Goal: Information Seeking & Learning: Learn about a topic

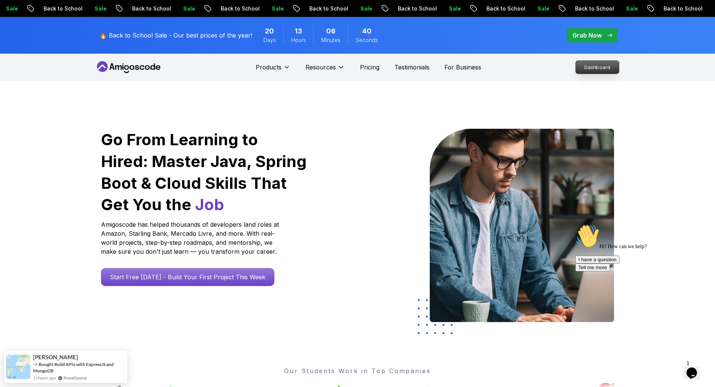
click at [592, 67] on p "Dashboard" at bounding box center [597, 67] width 43 height 13
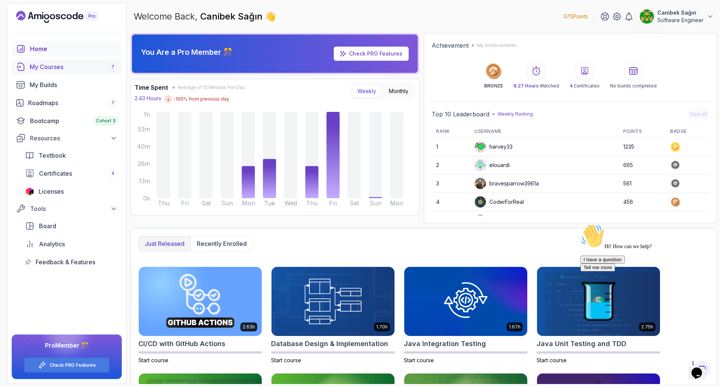
click at [59, 67] on div "My Courses 7" at bounding box center [74, 66] width 88 height 9
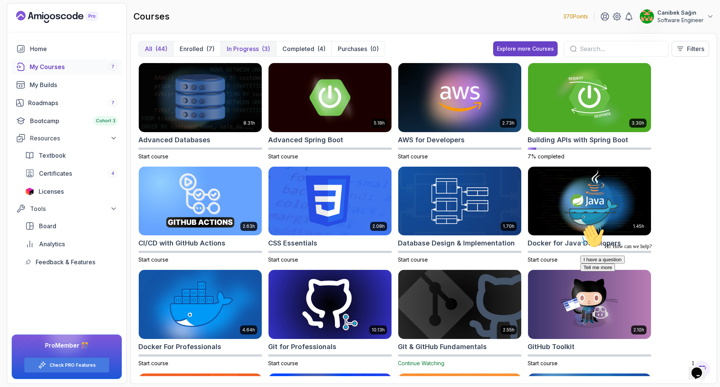
click at [255, 49] on p "In Progress" at bounding box center [243, 48] width 32 height 9
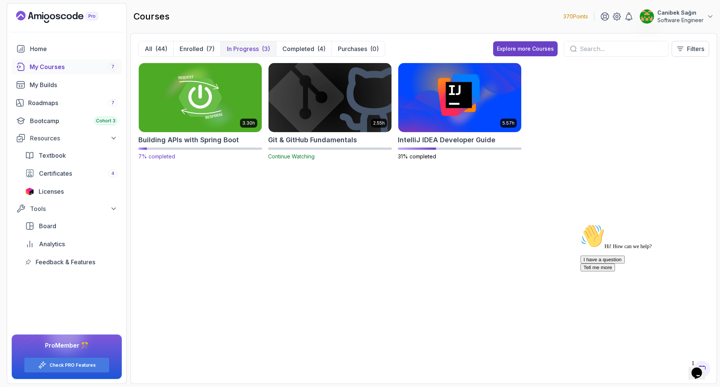
click at [208, 104] on img at bounding box center [200, 97] width 129 height 72
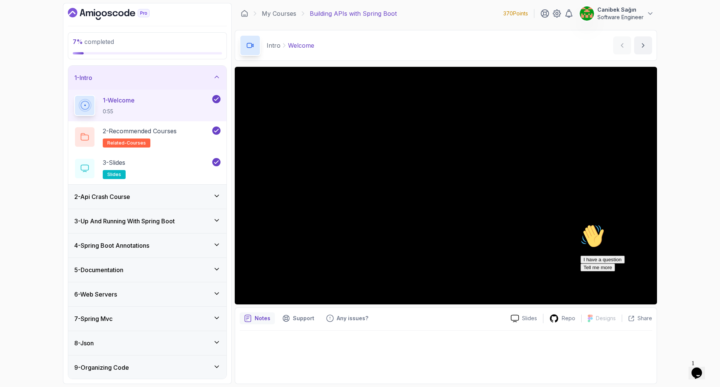
click at [581, 224] on icon "Chat attention grabber" at bounding box center [581, 224] width 0 height 0
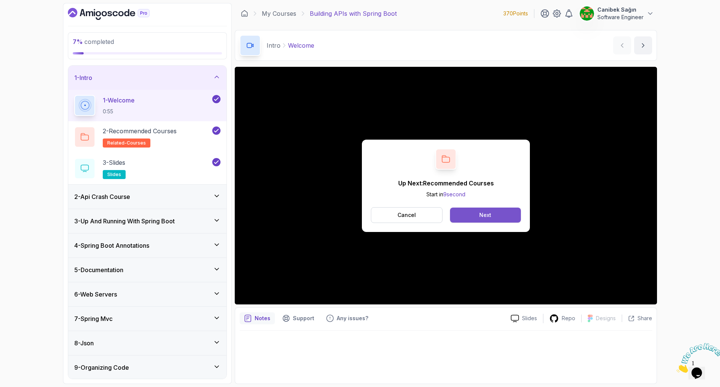
click at [496, 211] on button "Next" at bounding box center [485, 215] width 71 height 15
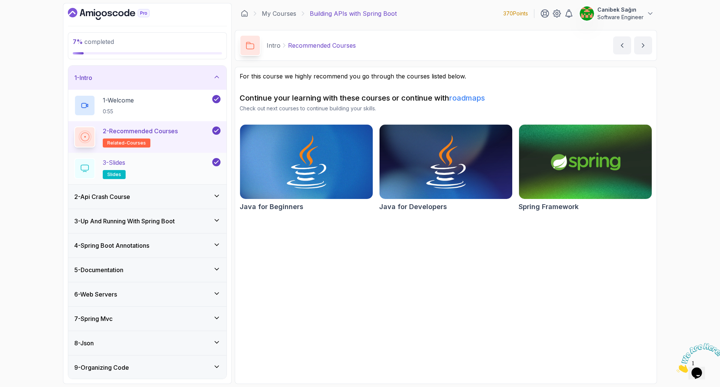
click at [169, 168] on div "3 - Slides slides" at bounding box center [142, 168] width 137 height 21
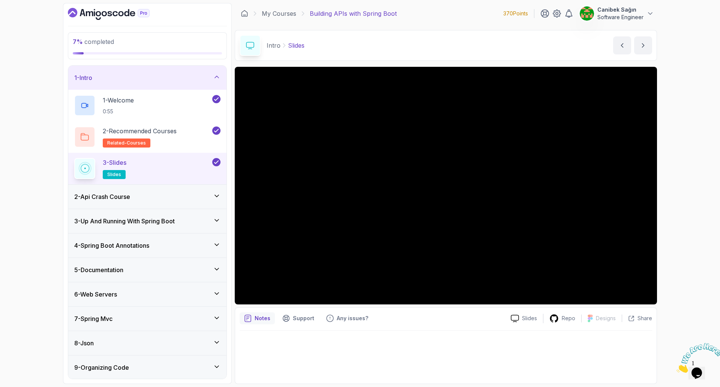
click at [161, 198] on div "2 - Api Crash Course" at bounding box center [147, 196] width 146 height 9
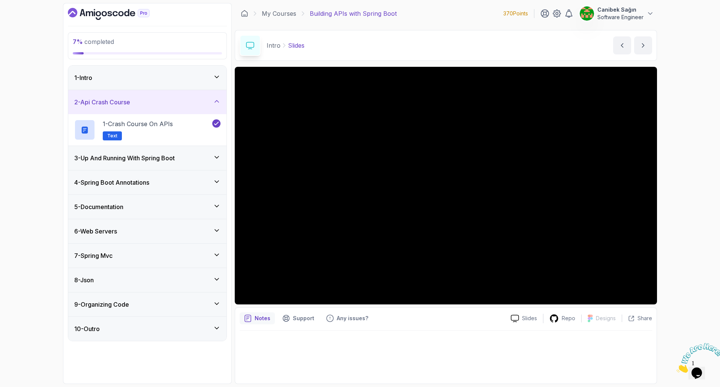
click at [149, 162] on div "3 - Up And Running With Spring Boot" at bounding box center [147, 158] width 158 height 24
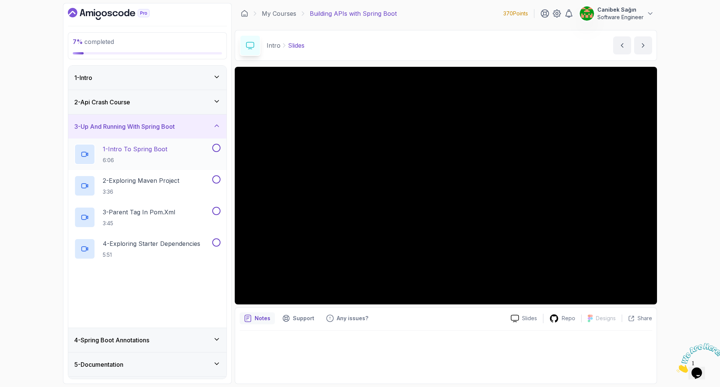
click at [151, 152] on p "1 - Intro To Spring Boot" at bounding box center [135, 148] width 65 height 9
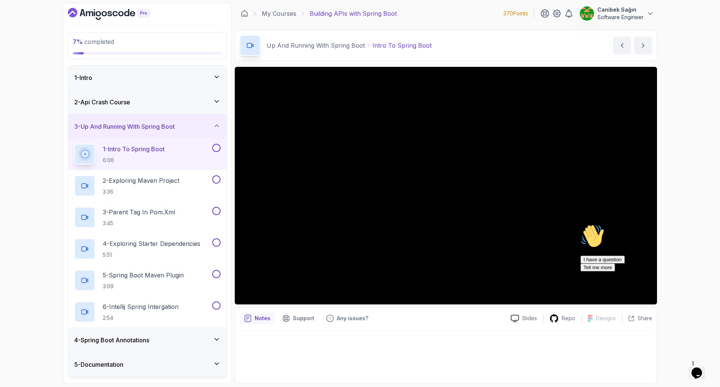
click at [581, 224] on icon "Chat attention grabber" at bounding box center [581, 224] width 0 height 0
click at [710, 244] on div "7 % completed 1 - Intro 2 - Api Crash Course 3 - Up And Running With Spring Boo…" at bounding box center [360, 193] width 720 height 387
click at [581, 224] on icon "Chat attention grabber" at bounding box center [581, 224] width 0 height 0
click at [220, 100] on icon at bounding box center [217, 102] width 8 height 8
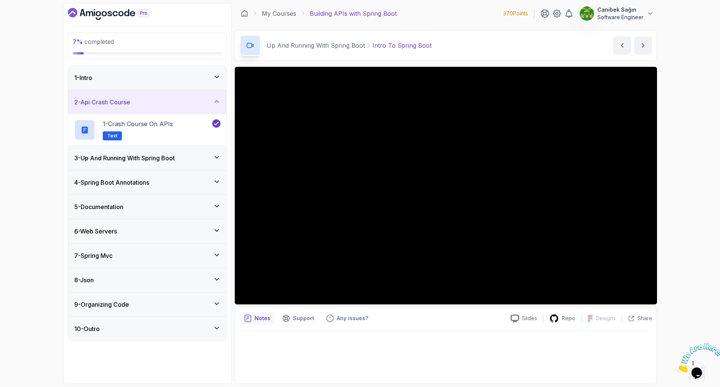
click at [211, 104] on div "2 - Api Crash Course" at bounding box center [147, 102] width 146 height 9
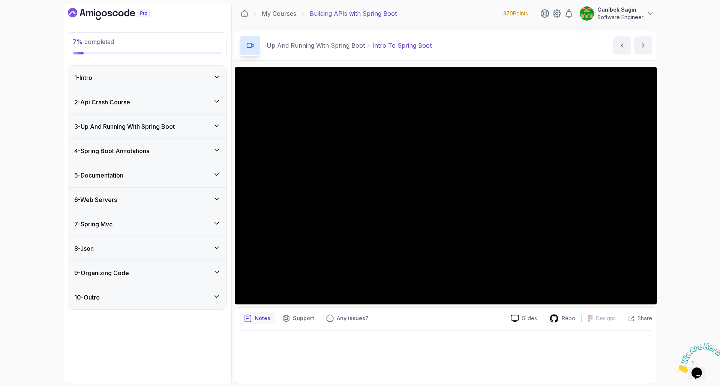
click at [211, 117] on div "3 - Up And Running With Spring Boot" at bounding box center [147, 126] width 158 height 24
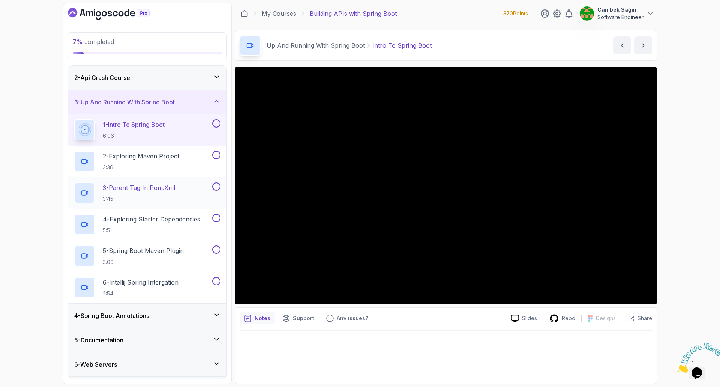
scroll to position [38, 0]
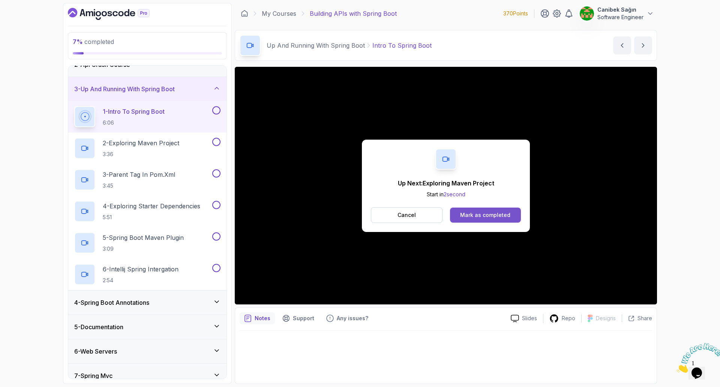
click at [481, 218] on div "Mark as completed" at bounding box center [485, 215] width 50 height 8
